Goal: Check status

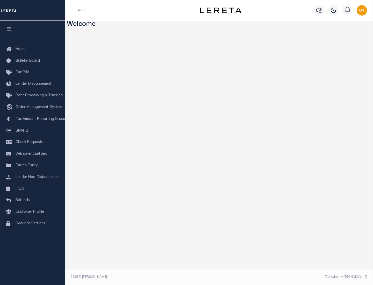
click at [32, 142] on span "Check Requests" at bounding box center [30, 143] width 28 height 4
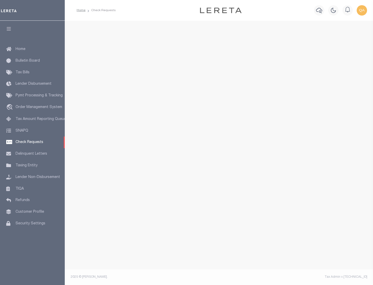
select select "50"
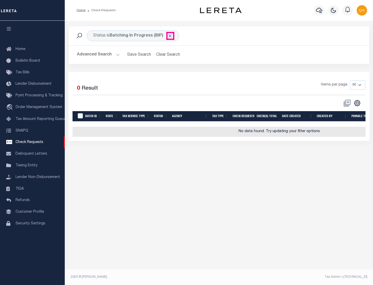
click at [170, 36] on span "Click to Remove" at bounding box center [170, 35] width 5 height 5
